Goal: Task Accomplishment & Management: Manage account settings

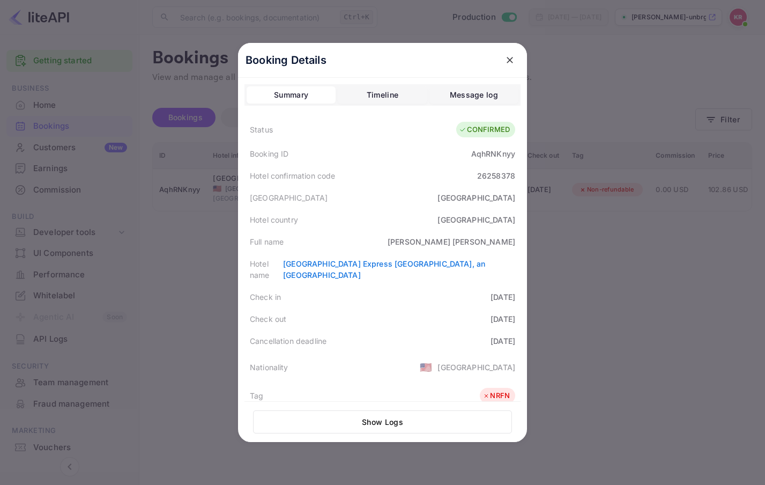
scroll to position [240, 0]
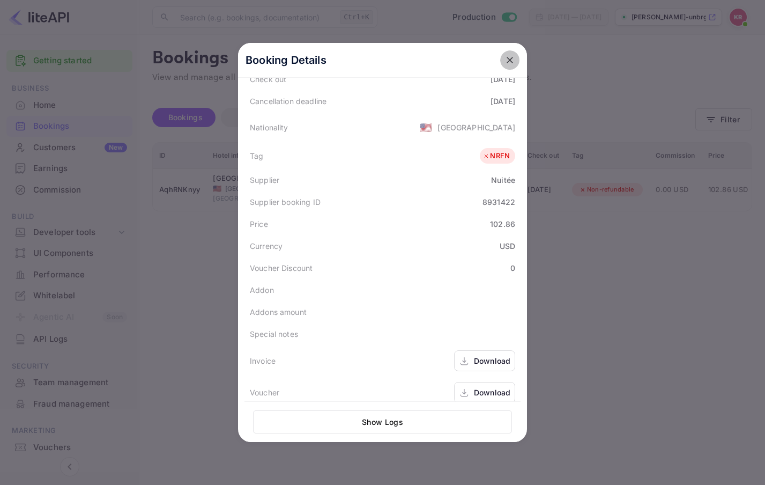
click at [507, 60] on icon "close" at bounding box center [510, 60] width 6 height 6
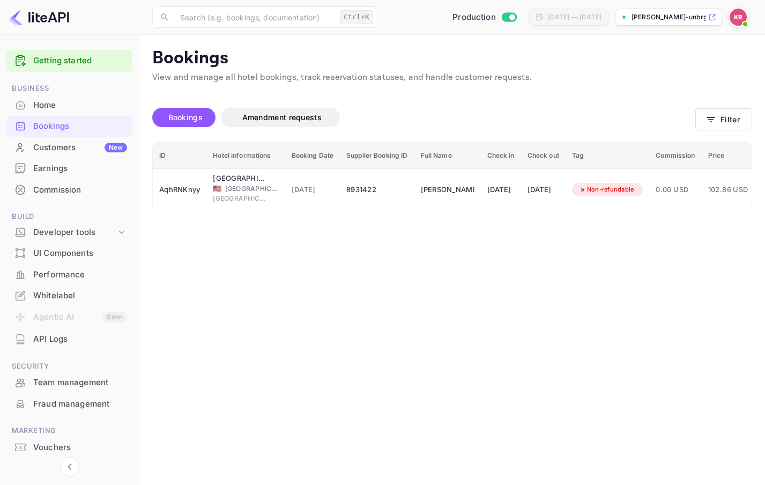
click at [743, 20] on span at bounding box center [745, 24] width 11 height 11
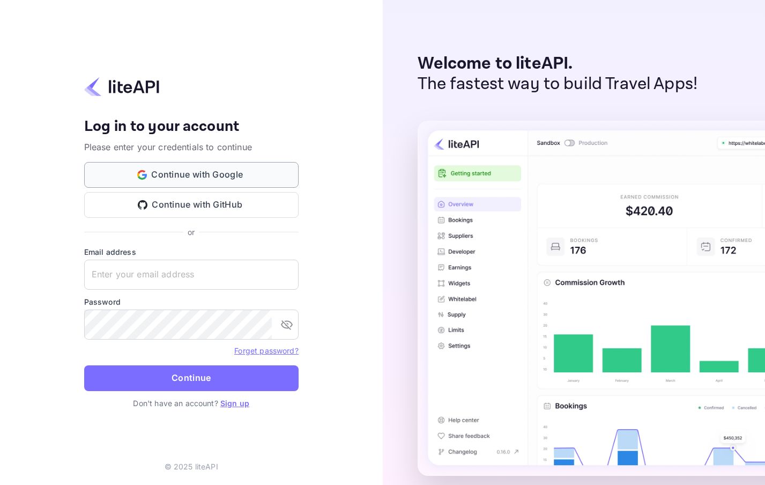
type input "nuiteedirectcug@hotelogical.com"
click at [133, 373] on button "Continue" at bounding box center [191, 378] width 214 height 26
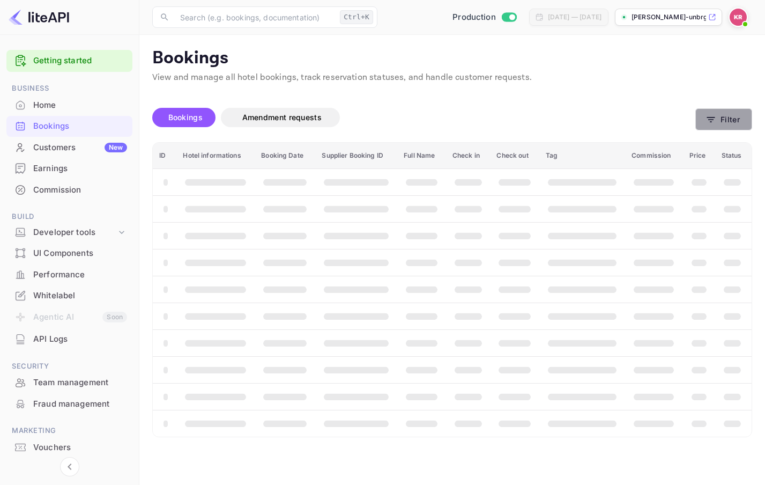
click at [718, 120] on button "Filter" at bounding box center [723, 119] width 57 height 22
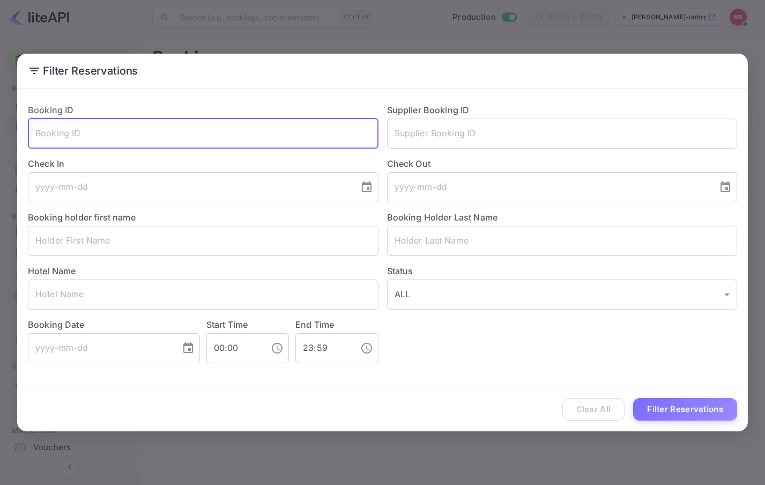
click at [72, 136] on input "text" at bounding box center [203, 133] width 351 height 30
paste input "w4LUlJwho"
type input "w4LUlJwho"
click at [633, 398] on button "Filter Reservations" at bounding box center [685, 409] width 104 height 23
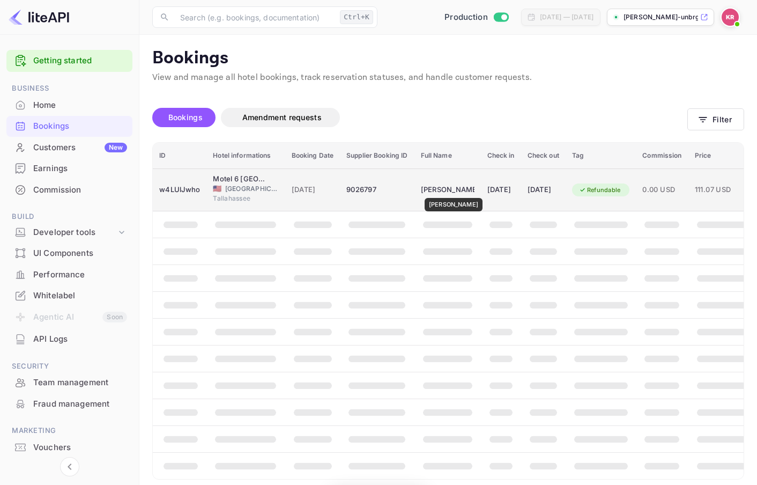
click at [449, 190] on div "Candice Dean" at bounding box center [448, 189] width 54 height 17
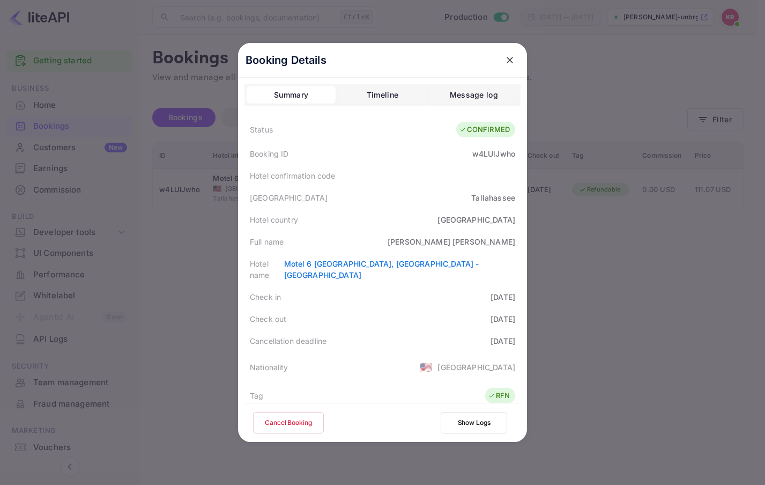
click at [507, 61] on icon "close" at bounding box center [510, 60] width 6 height 6
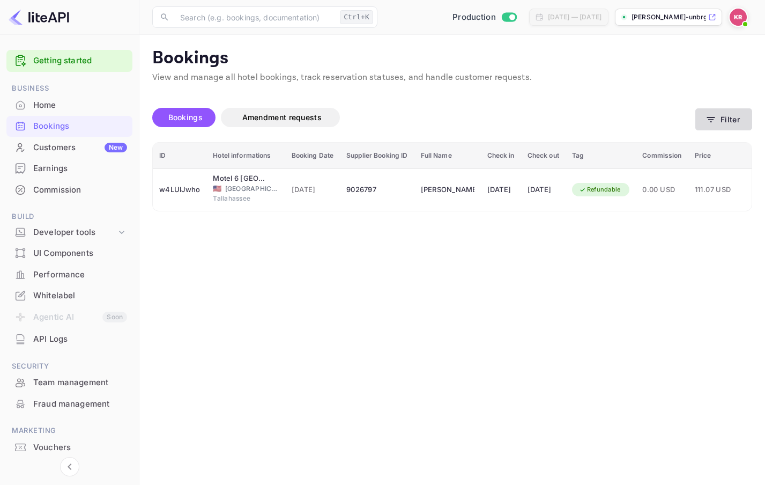
click at [719, 118] on button "Filter" at bounding box center [723, 119] width 57 height 22
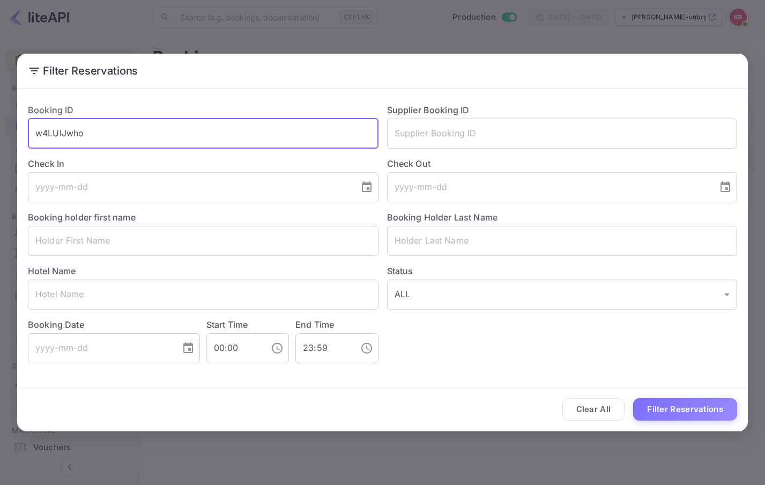
drag, startPoint x: 87, startPoint y: 136, endPoint x: 26, endPoint y: 131, distance: 61.8
click at [26, 131] on div "Booking ID w4LUlJwho ​" at bounding box center [198, 122] width 359 height 54
paste input "zoFTNKEQJ"
type input "zoFTNKEQJ"
click at [633, 398] on button "Filter Reservations" at bounding box center [685, 409] width 104 height 23
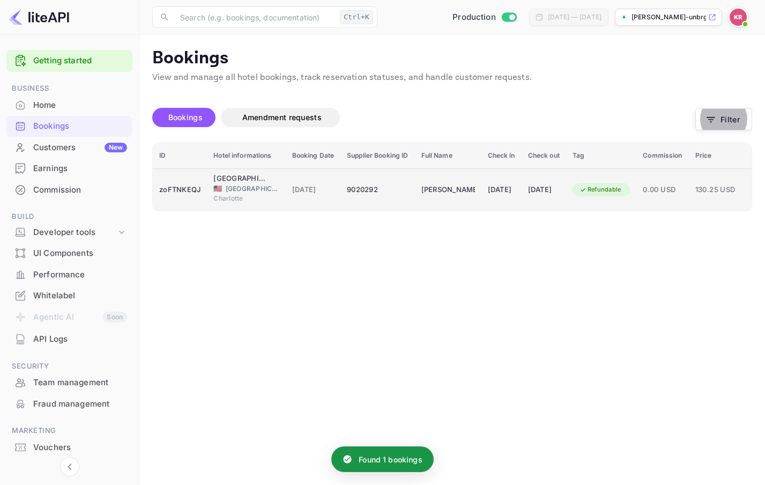
click at [352, 189] on div "9020292" at bounding box center [377, 189] width 61 height 17
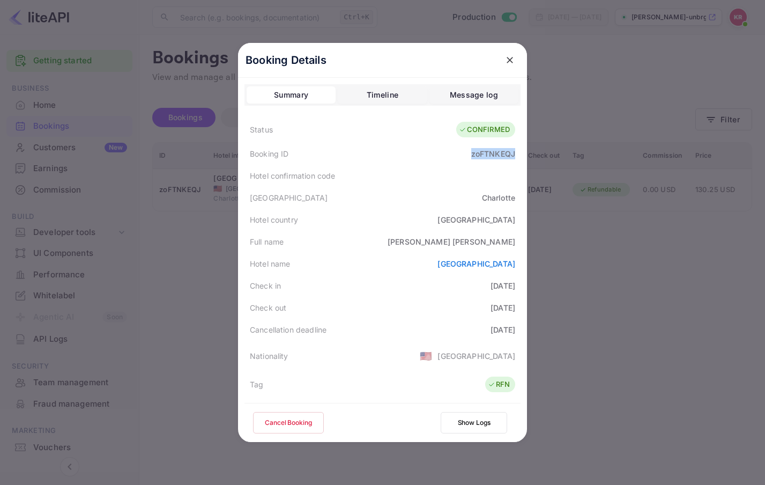
drag, startPoint x: 468, startPoint y: 154, endPoint x: 512, endPoint y: 157, distance: 44.6
click at [512, 157] on div "Booking ID zoFTNKEQJ" at bounding box center [382, 154] width 276 height 22
copy div "zoFTNKEQJ"
click at [302, 422] on button "Cancel Booking" at bounding box center [288, 422] width 71 height 21
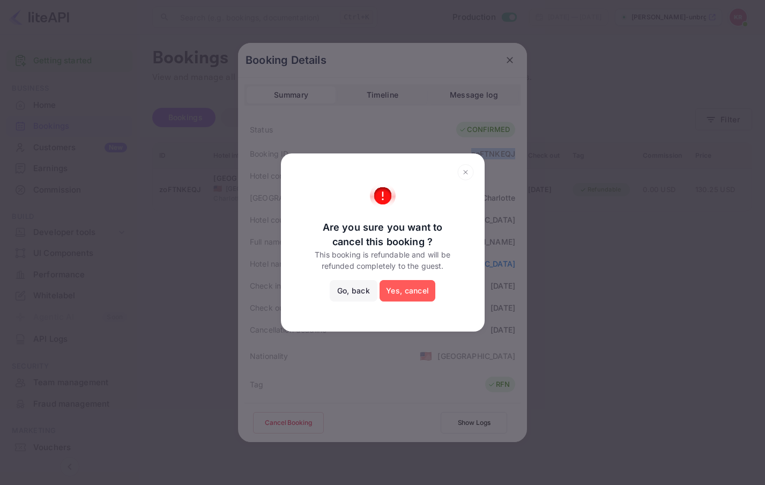
click at [417, 293] on button "Yes, cancel" at bounding box center [408, 290] width 56 height 21
